Goal: Consume media (video, audio): Consume media (video, audio)

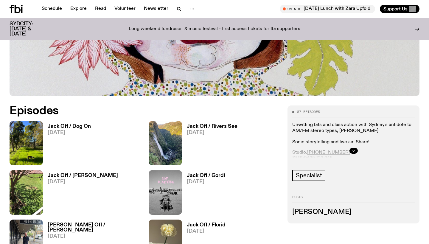
scroll to position [219, 0]
click at [30, 142] on img at bounding box center [26, 143] width 33 height 44
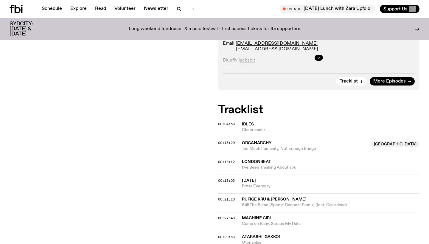
scroll to position [160, 0]
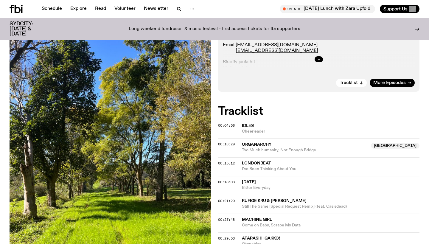
click at [245, 127] on span "Idles" at bounding box center [248, 126] width 12 height 4
click at [306, 110] on h2 "Tracklist" at bounding box center [318, 111] width 201 height 11
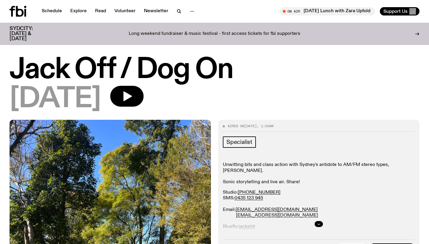
scroll to position [0, 0]
click at [132, 96] on icon "button" at bounding box center [127, 96] width 9 height 10
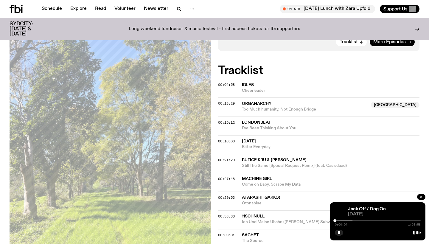
scroll to position [202, 0]
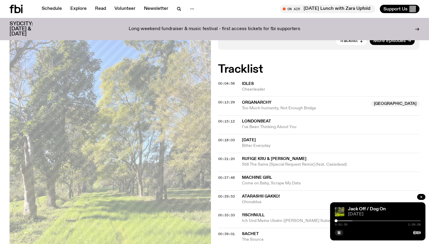
click at [338, 223] on span "0:01:39" at bounding box center [341, 224] width 12 height 3
click at [337, 221] on div at bounding box center [336, 220] width 3 height 3
click at [337, 221] on div at bounding box center [337, 220] width 3 height 3
click at [339, 220] on div at bounding box center [339, 220] width 3 height 3
click at [340, 220] on div at bounding box center [340, 220] width 3 height 3
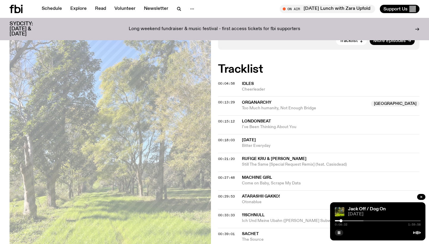
click at [342, 220] on div at bounding box center [340, 220] width 3 height 3
click at [344, 220] on div at bounding box center [322, 220] width 86 height 1
click at [344, 220] on div at bounding box center [344, 220] width 3 height 3
click at [343, 219] on div at bounding box center [343, 220] width 3 height 3
click at [346, 220] on div at bounding box center [378, 220] width 86 height 1
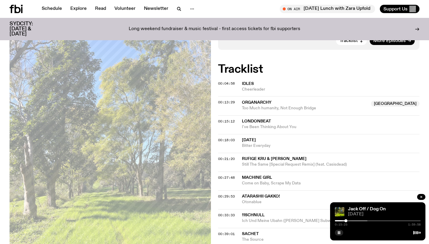
click at [345, 220] on div at bounding box center [345, 220] width 3 height 3
click at [344, 220] on div at bounding box center [344, 220] width 3 height 3
click at [343, 220] on div at bounding box center [343, 220] width 3 height 3
click at [347, 221] on div "0:14:51 1:59:58" at bounding box center [378, 222] width 86 height 7
click at [346, 221] on div at bounding box center [345, 220] width 3 height 3
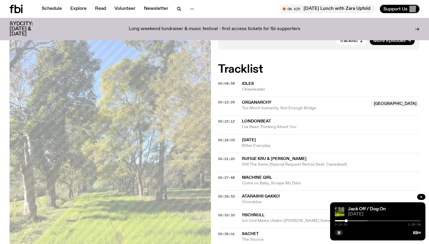
click at [348, 221] on div at bounding box center [325, 220] width 86 height 1
click at [347, 221] on div at bounding box center [347, 220] width 3 height 3
click at [347, 221] on div at bounding box center [346, 220] width 3 height 3
click at [346, 220] on div at bounding box center [345, 220] width 3 height 3
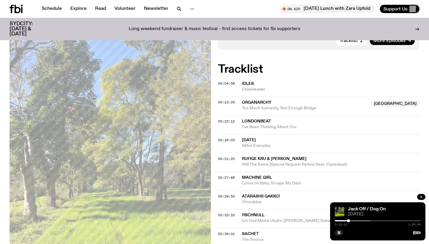
click at [351, 221] on div at bounding box center [327, 220] width 86 height 1
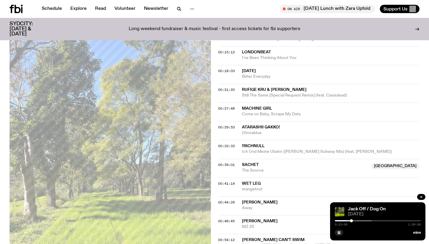
scroll to position [274, 0]
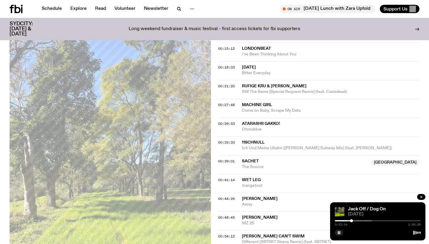
click at [354, 220] on div at bounding box center [329, 220] width 86 height 1
click at [358, 220] on div at bounding box center [332, 220] width 86 height 1
click at [362, 220] on div at bounding box center [335, 220] width 86 height 1
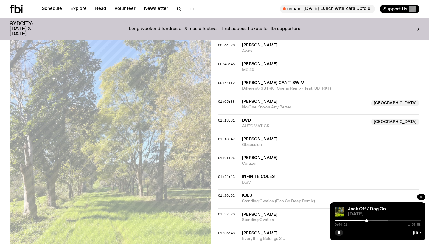
scroll to position [428, 0]
click at [371, 221] on div at bounding box center [346, 220] width 86 height 1
click at [374, 220] on div at bounding box center [347, 220] width 86 height 1
click at [378, 221] on div at bounding box center [352, 220] width 86 height 1
click at [377, 221] on div at bounding box center [377, 220] width 3 height 3
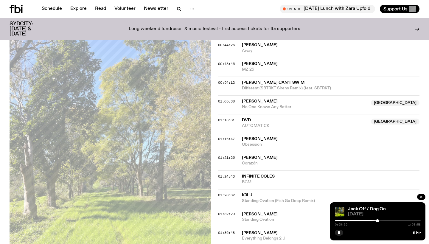
click at [374, 220] on div at bounding box center [334, 220] width 86 height 1
click at [376, 220] on div at bounding box center [378, 220] width 86 height 1
click at [376, 220] on div at bounding box center [376, 220] width 3 height 3
click at [374, 220] on div at bounding box center [374, 220] width 3 height 3
click at [375, 220] on div at bounding box center [374, 220] width 3 height 3
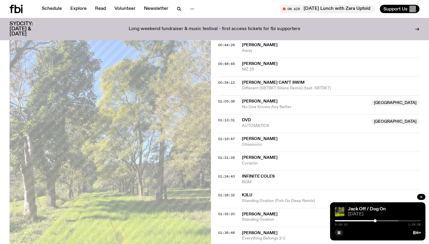
click at [375, 220] on div at bounding box center [374, 220] width 3 height 3
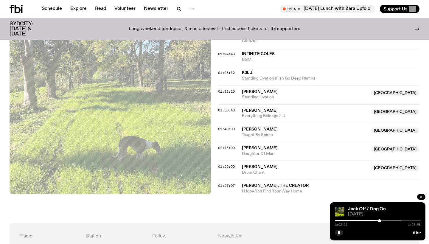
scroll to position [550, 0]
click at [382, 221] on div at bounding box center [358, 220] width 86 height 1
click at [386, 221] on div at bounding box center [360, 220] width 86 height 1
click at [389, 220] on div at bounding box center [363, 220] width 86 height 1
click at [393, 220] on div "1:16:16 1:59:58" at bounding box center [378, 222] width 86 height 7
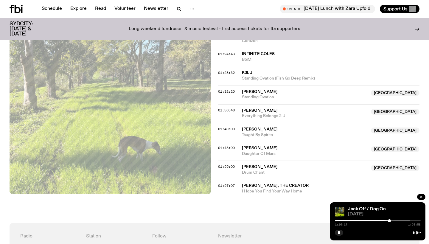
click at [393, 220] on div at bounding box center [367, 220] width 86 height 1
click at [397, 220] on div at bounding box center [370, 220] width 86 height 1
click at [401, 220] on div at bounding box center [374, 220] width 86 height 1
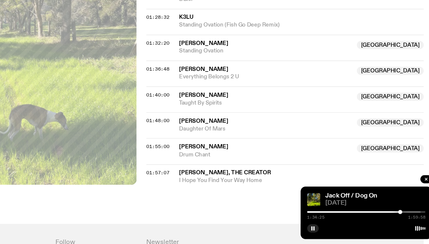
click at [331, 220] on div at bounding box center [374, 220] width 86 height 1
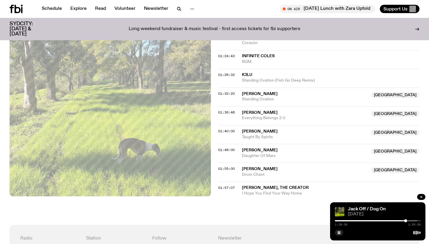
click at [407, 221] on div at bounding box center [374, 220] width 86 height 1
click at [406, 219] on div at bounding box center [406, 220] width 3 height 3
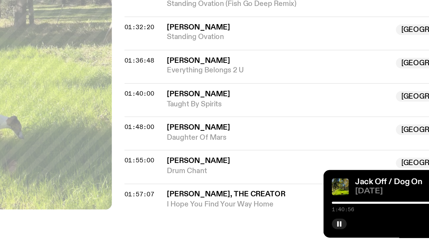
scroll to position [566, 0]
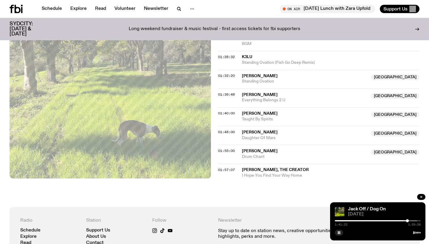
click at [409, 220] on div at bounding box center [374, 220] width 86 height 1
click at [407, 220] on div at bounding box center [407, 220] width 3 height 3
click at [407, 220] on div at bounding box center [406, 220] width 3 height 3
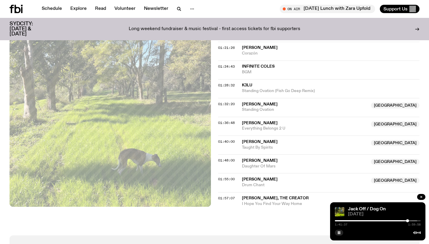
scroll to position [526, 0]
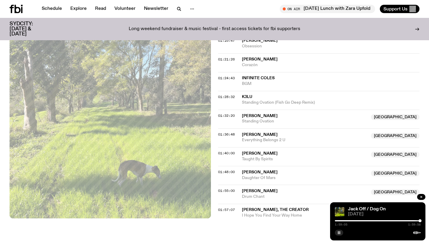
click at [338, 233] on rect "button" at bounding box center [337, 232] width 1 height 3
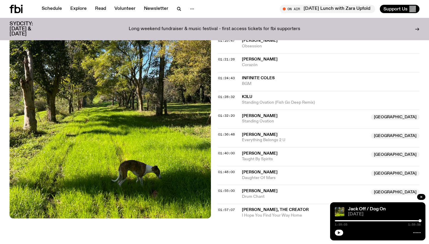
click at [420, 197] on icon "button" at bounding box center [421, 197] width 4 height 4
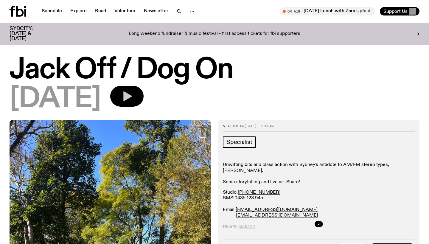
scroll to position [0, 0]
